Goal: Task Accomplishment & Management: Manage account settings

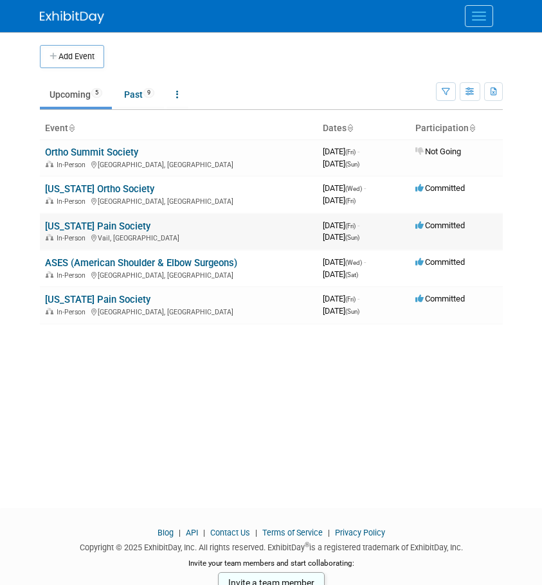
click at [113, 223] on link "[US_STATE] Pain Society" at bounding box center [98, 227] width 106 height 12
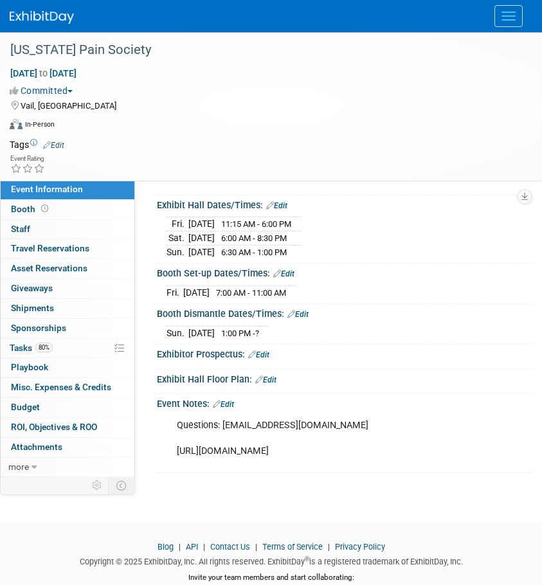
scroll to position [129, 0]
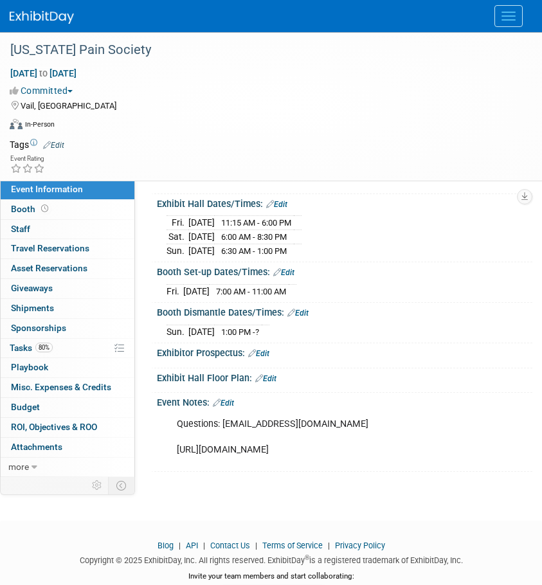
click at [233, 400] on link "Edit" at bounding box center [223, 403] width 21 height 9
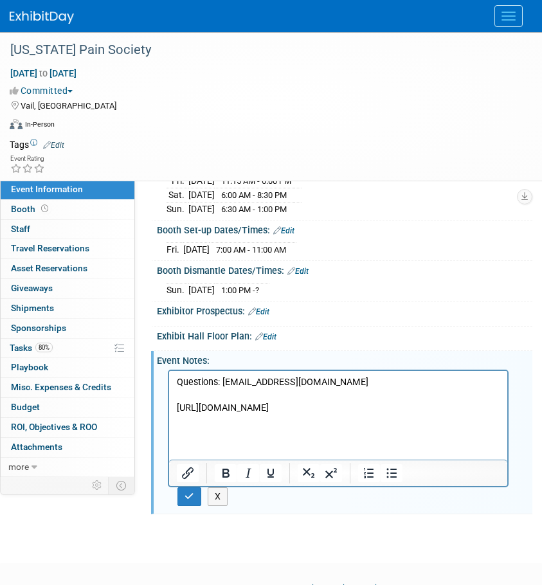
scroll to position [193, 0]
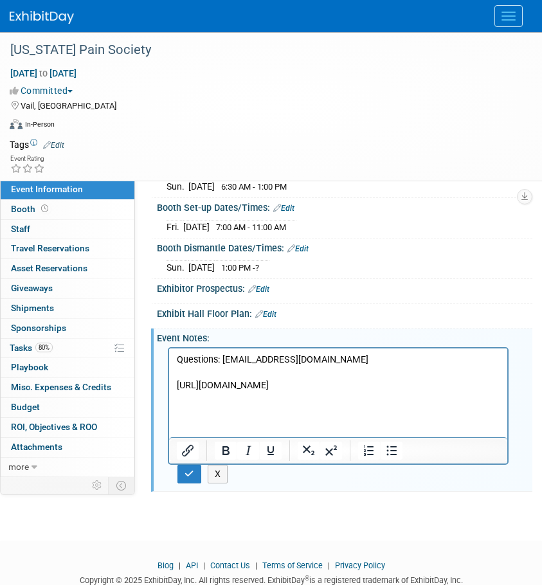
click at [387, 392] on p "Questions: copainsociety@gmail.com https://coloradopainsociety.org/wp-content/u…" at bounding box center [339, 372] width 324 height 39
click at [217, 475] on button "X" at bounding box center [218, 474] width 21 height 19
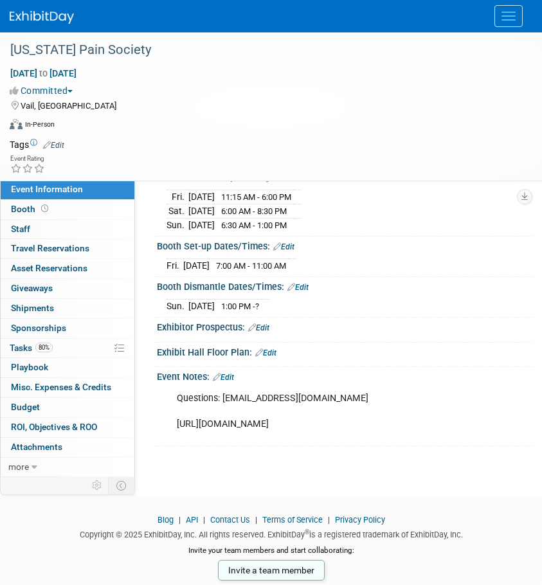
scroll to position [165, 0]
click at [45, 447] on span "Attachments 0" at bounding box center [36, 447] width 51 height 10
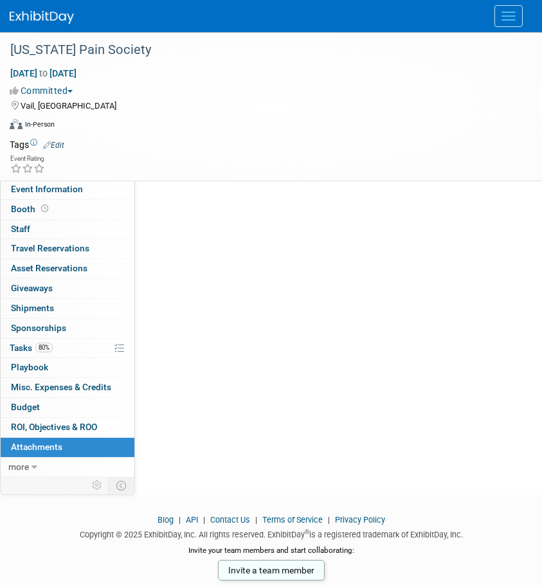
scroll to position [0, 0]
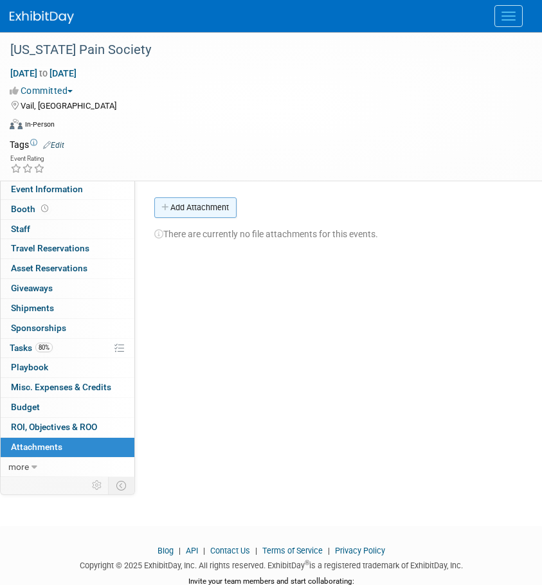
click at [193, 210] on button "Add Attachment" at bounding box center [195, 207] width 82 height 21
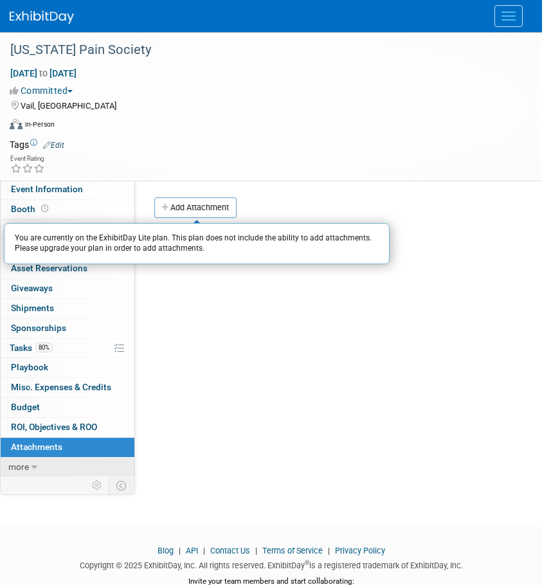
click at [18, 468] on span "more" at bounding box center [18, 467] width 21 height 10
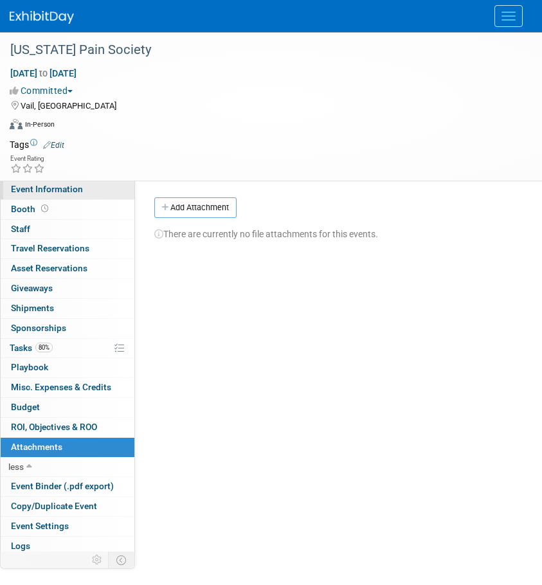
click at [50, 194] on span "Event Information" at bounding box center [47, 189] width 72 height 10
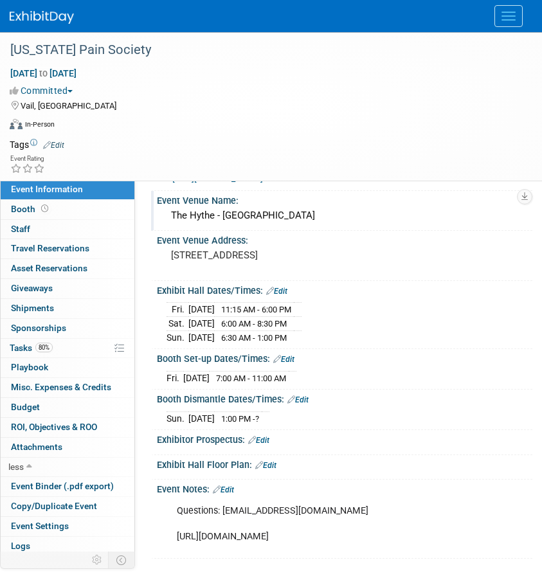
scroll to position [64, 0]
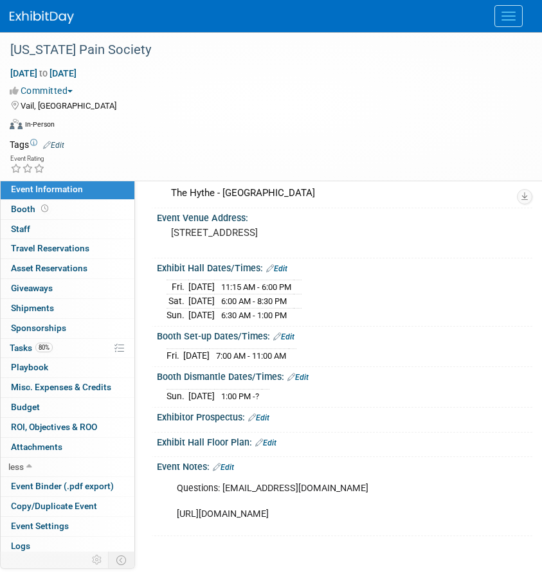
click at [262, 418] on link "Edit" at bounding box center [258, 418] width 21 height 9
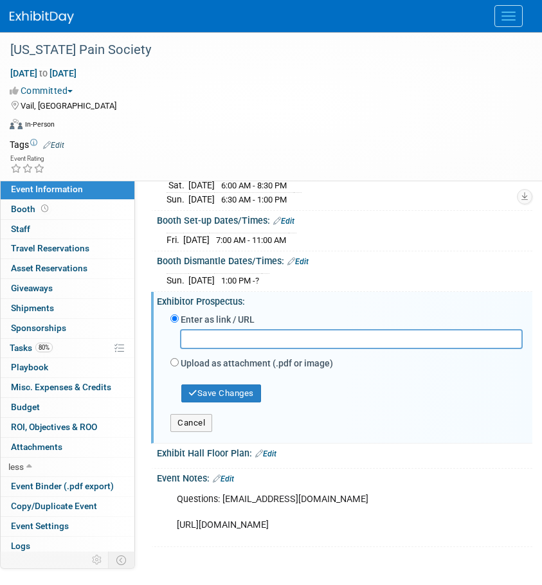
scroll to position [193, 0]
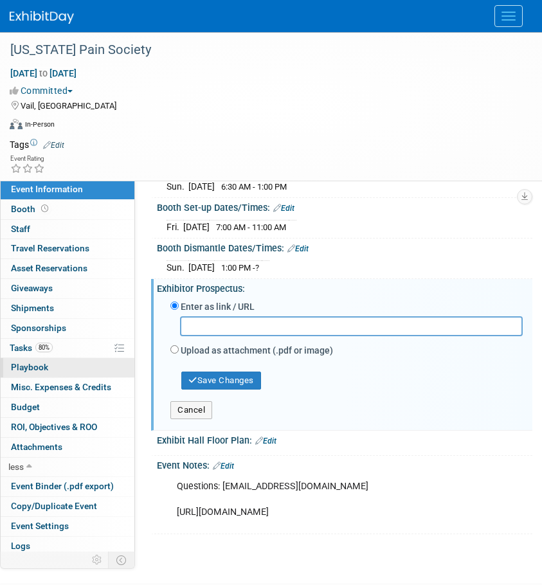
click at [19, 358] on link "0 Playbook 0" at bounding box center [68, 367] width 134 height 19
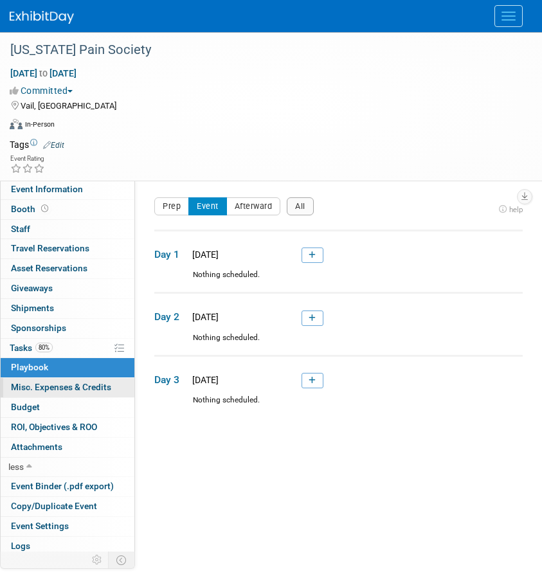
click at [19, 387] on span "Misc. Expenses & Credits 0" at bounding box center [61, 387] width 100 height 10
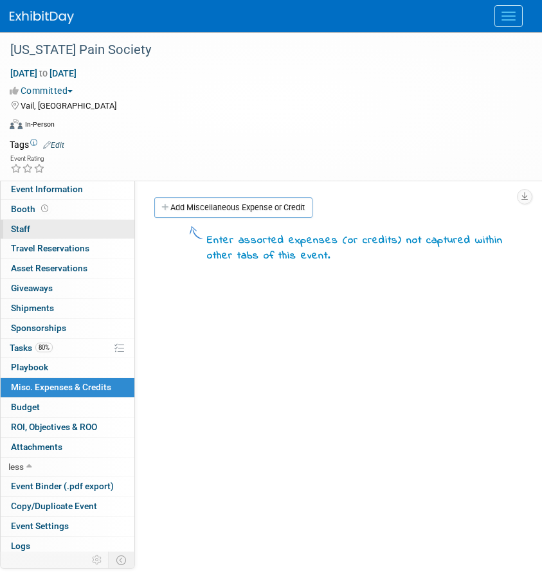
click at [34, 225] on link "0 Staff 0" at bounding box center [68, 229] width 134 height 19
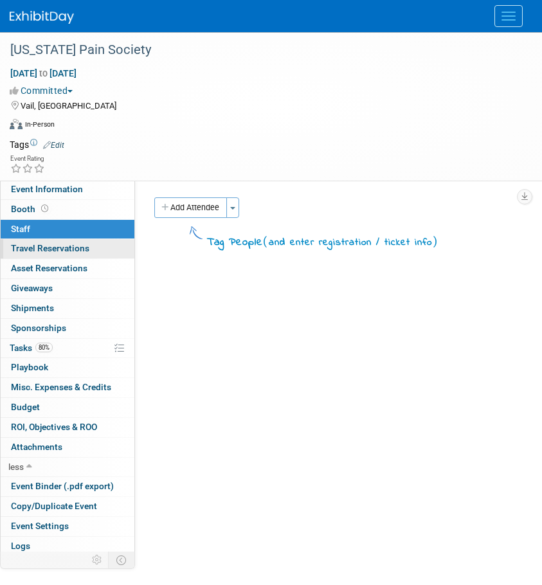
click at [37, 250] on span "Travel Reservations 0" at bounding box center [50, 248] width 78 height 10
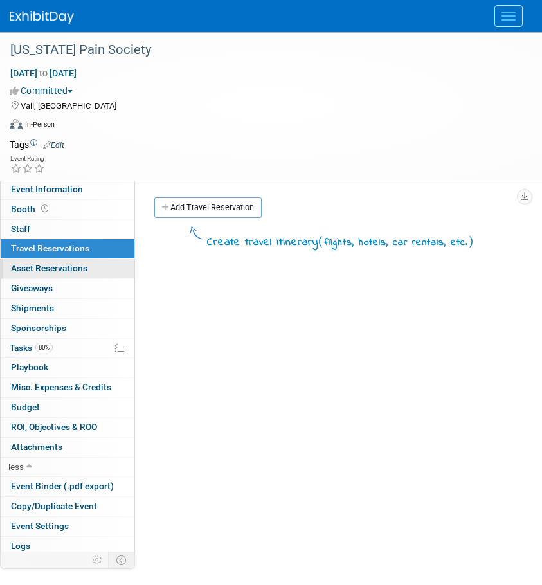
click at [37, 266] on span "Asset Reservations 0" at bounding box center [49, 268] width 77 height 10
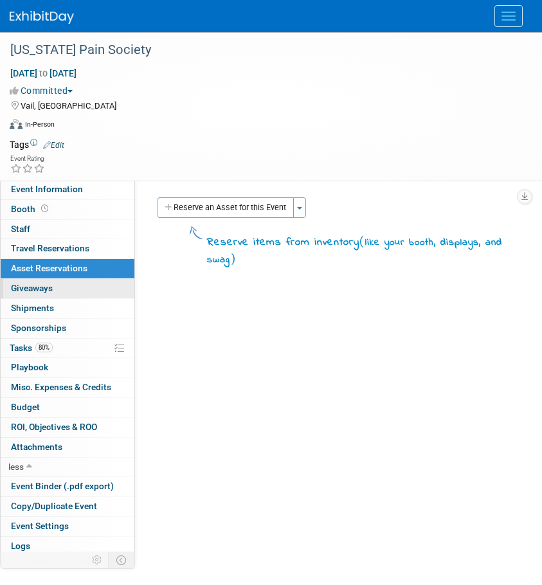
click at [37, 287] on span "Giveaways 0" at bounding box center [32, 288] width 42 height 10
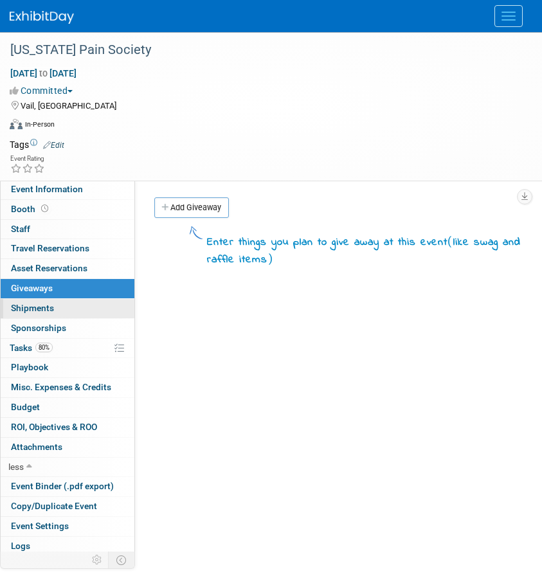
click at [34, 307] on span "Shipments 0" at bounding box center [32, 308] width 43 height 10
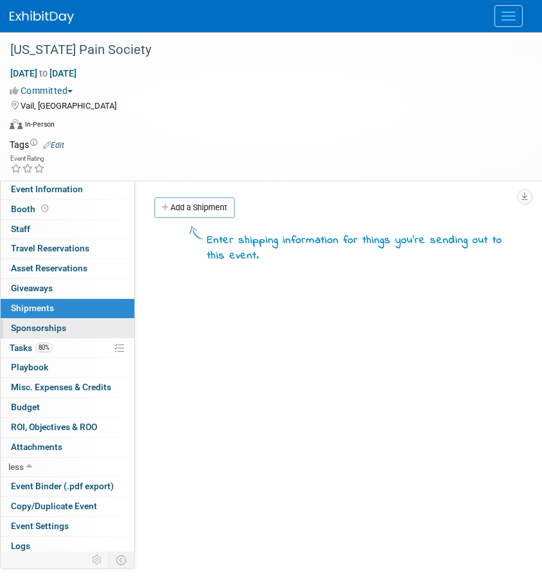
click at [32, 327] on span "Sponsorships 0" at bounding box center [38, 328] width 55 height 10
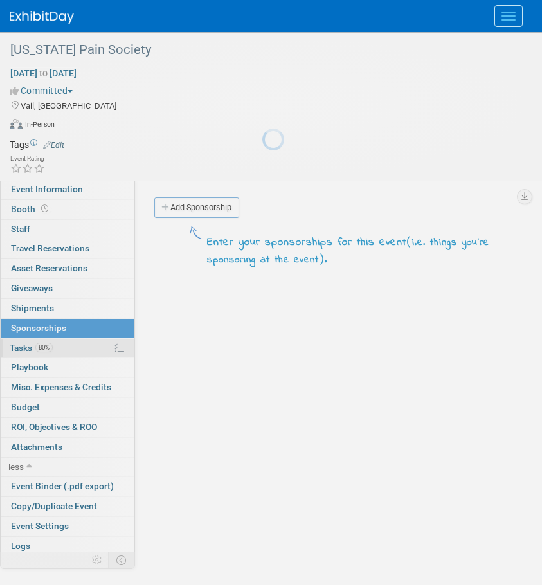
click at [24, 352] on span "Tasks 80%" at bounding box center [31, 348] width 43 height 10
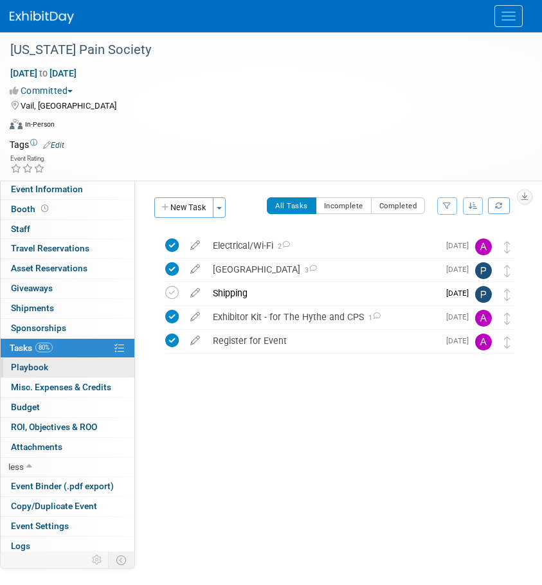
click at [21, 361] on link "0 Playbook 0" at bounding box center [68, 367] width 134 height 19
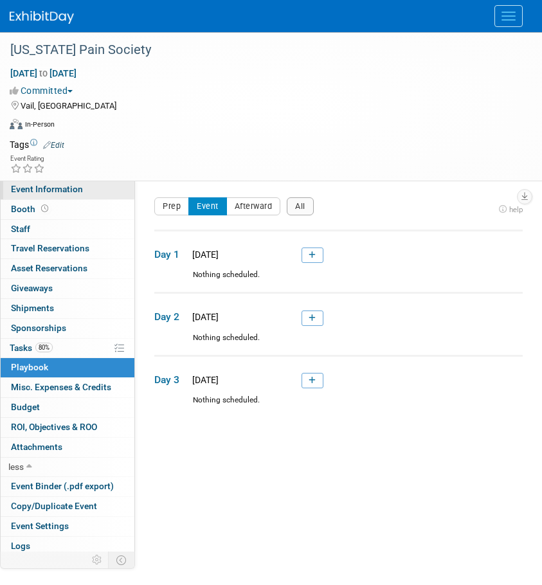
click at [21, 195] on link "Event Information" at bounding box center [68, 189] width 134 height 19
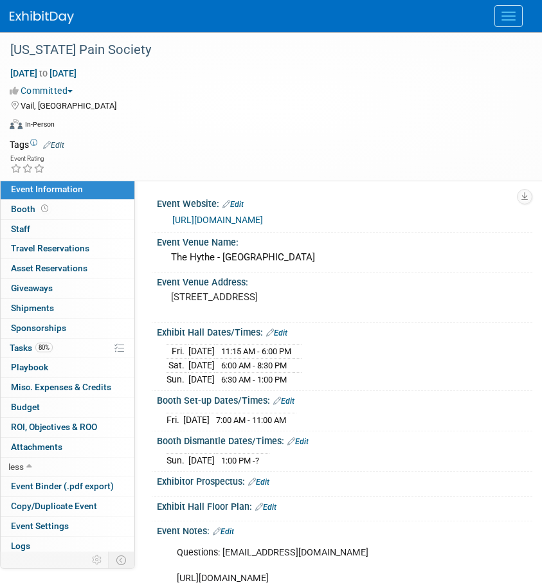
click at [235, 203] on link "Edit" at bounding box center [233, 204] width 21 height 9
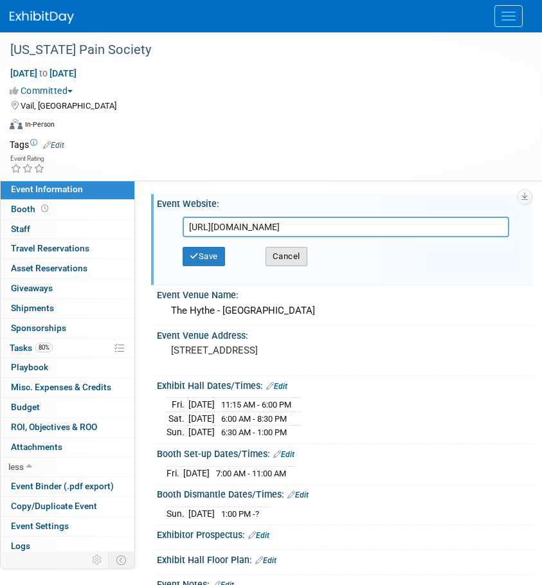
click at [304, 252] on button "Cancel" at bounding box center [287, 256] width 42 height 19
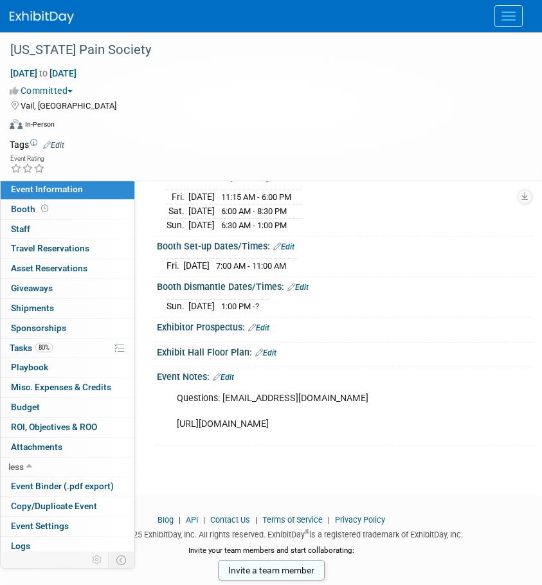
scroll to position [165, 0]
click at [261, 324] on link "Edit" at bounding box center [258, 328] width 21 height 9
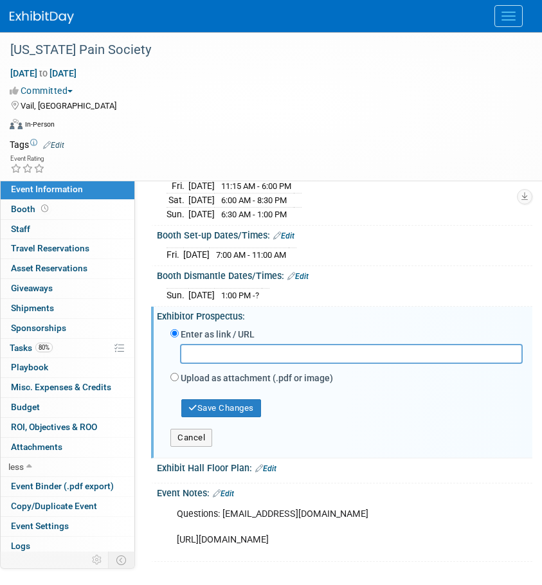
click at [160, 374] on div "Enter as link / URL Upload as attachment (.pdf or image) Select file" at bounding box center [345, 388] width 376 height 133
click at [174, 376] on input "Upload as attachment (.pdf or image)" at bounding box center [174, 377] width 8 height 8
radio input "true"
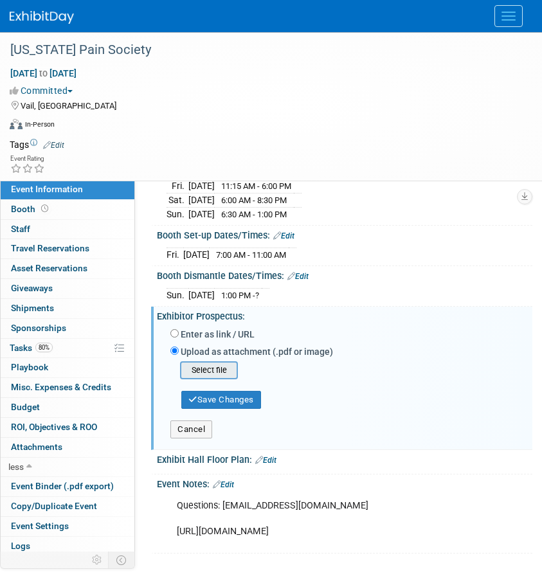
click at [201, 365] on input "file" at bounding box center [160, 370] width 153 height 15
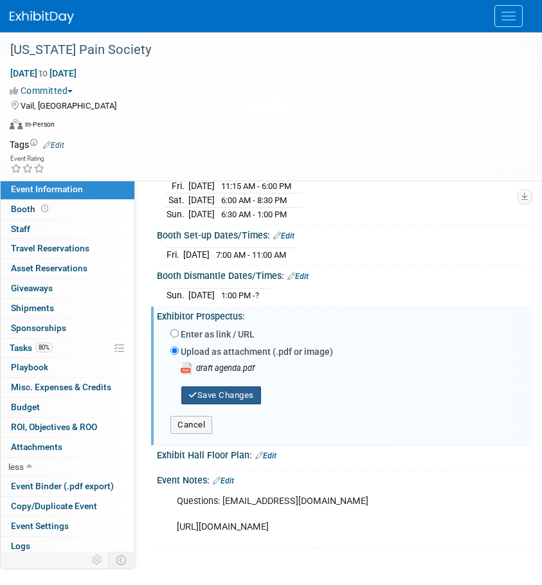
click at [226, 400] on button "Save Changes" at bounding box center [221, 396] width 80 height 18
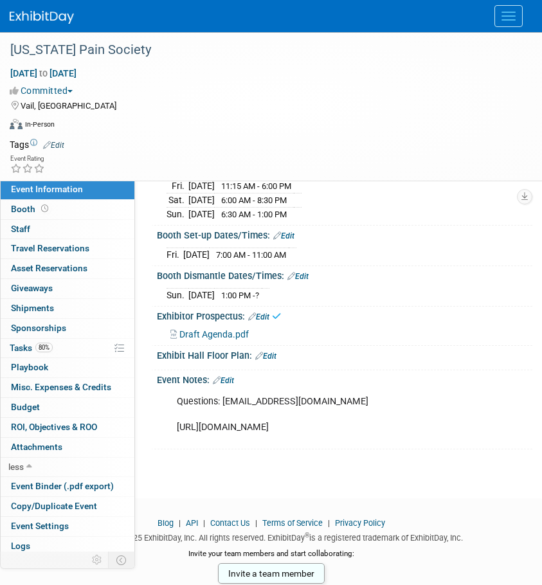
click at [216, 331] on span "Draft Agenda.pdf" at bounding box center [213, 334] width 69 height 10
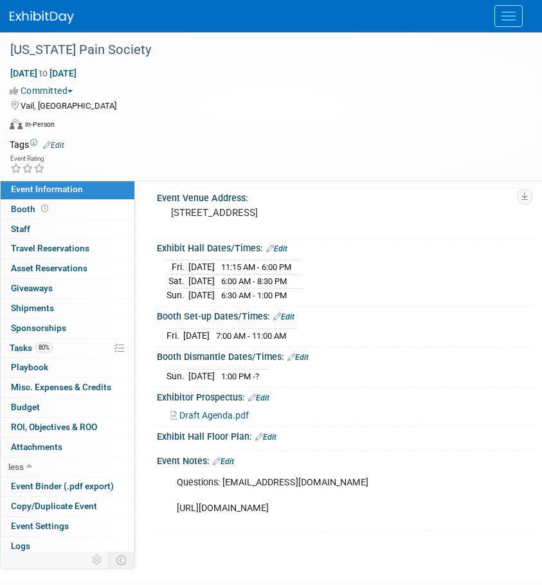
scroll to position [0, 0]
